Goal: Entertainment & Leisure: Consume media (video, audio)

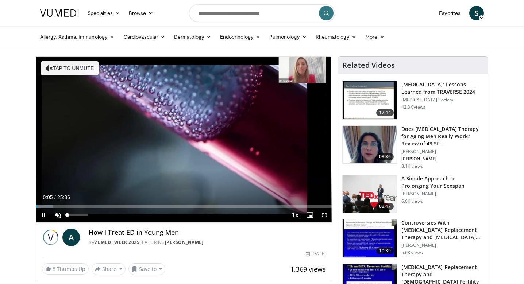
click at [58, 216] on span "Video Player" at bounding box center [58, 215] width 15 height 15
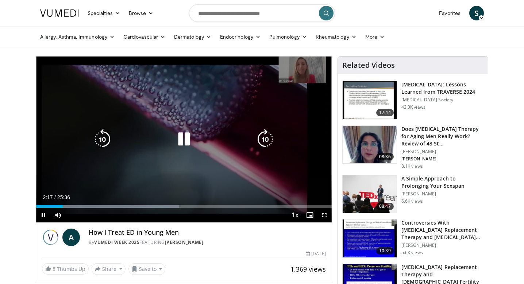
click at [197, 138] on div "Video Player" at bounding box center [183, 139] width 177 height 15
click at [184, 142] on icon "Video Player" at bounding box center [184, 139] width 20 height 20
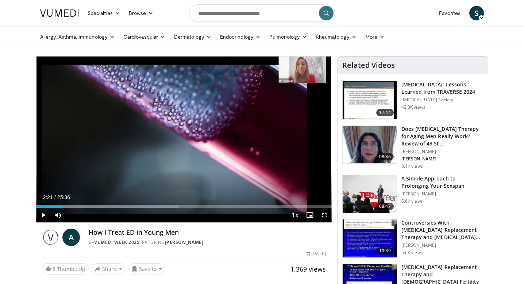
click at [184, 142] on div "10 seconds Tap to unmute" at bounding box center [184, 140] width 296 height 166
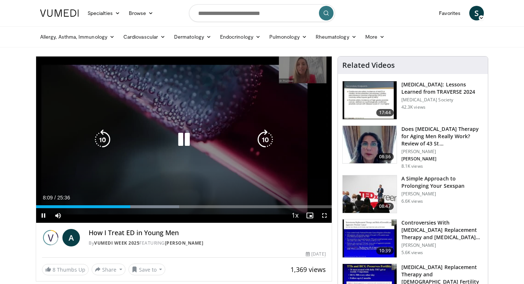
click at [178, 141] on icon "Video Player" at bounding box center [184, 140] width 20 height 20
